Goal: Find contact information: Find contact information

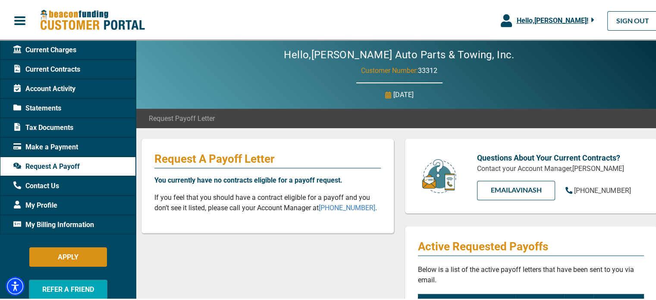
click at [489, 189] on link "EMAIL Avinash" at bounding box center [516, 188] width 78 height 19
drag, startPoint x: 0, startPoint y: 0, endPoint x: 489, endPoint y: 189, distance: 524.5
click at [489, 189] on link "EMAIL Avinash" at bounding box center [516, 188] width 78 height 19
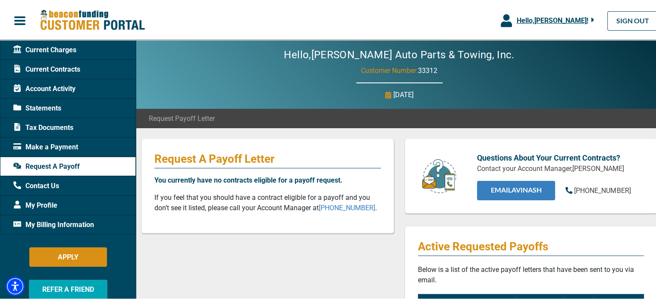
click at [489, 189] on link "EMAIL Avinash" at bounding box center [516, 188] width 78 height 19
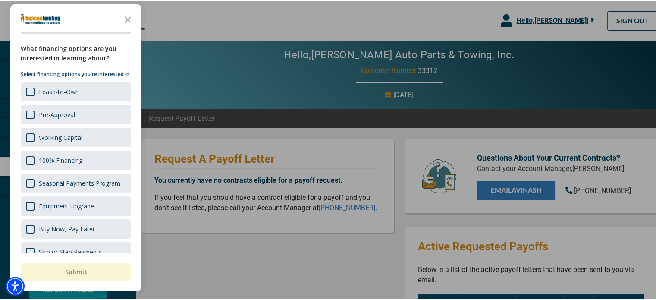
click at [488, 187] on div at bounding box center [331, 150] width 662 height 300
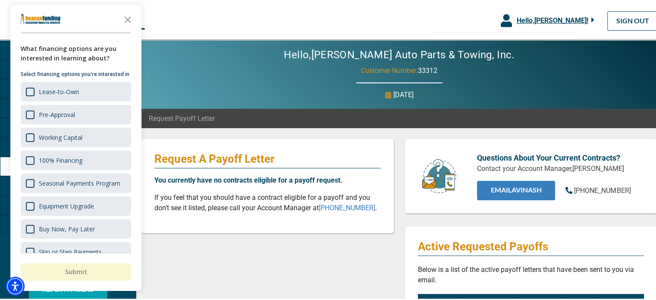
click at [488, 188] on link "EMAIL Avinash" at bounding box center [516, 188] width 78 height 19
click at [128, 17] on icon "Close the survey" at bounding box center [127, 17] width 17 height 17
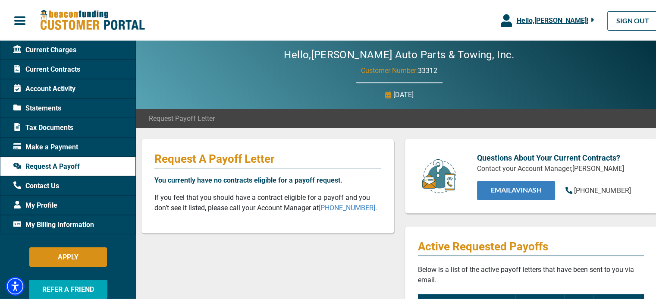
click at [537, 187] on link "EMAIL Avinash" at bounding box center [516, 188] width 78 height 19
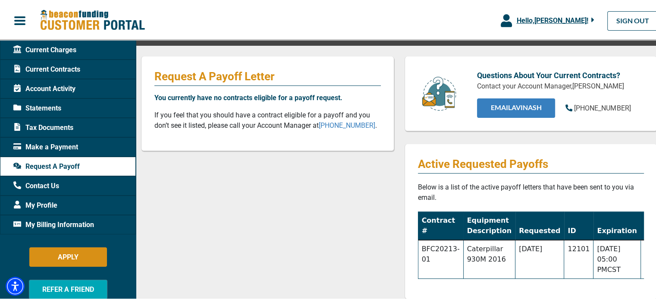
scroll to position [86, 0]
